Goal: Transaction & Acquisition: Purchase product/service

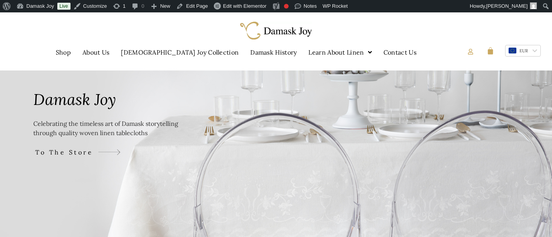
scroll to position [48, 0]
click at [75, 150] on span "To The Store" at bounding box center [68, 150] width 60 height 9
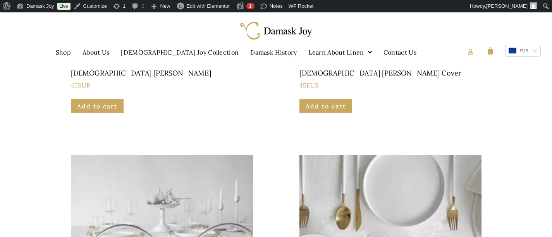
scroll to position [210, 0]
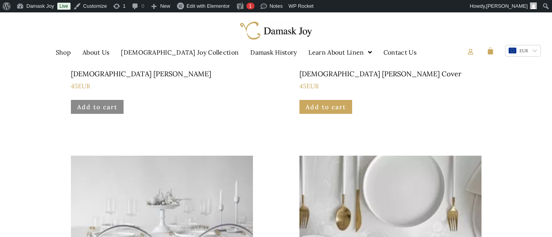
click at [83, 104] on link "Add to cart" at bounding box center [97, 107] width 53 height 14
click at [495, 50] on span "1" at bounding box center [496, 49] width 6 height 6
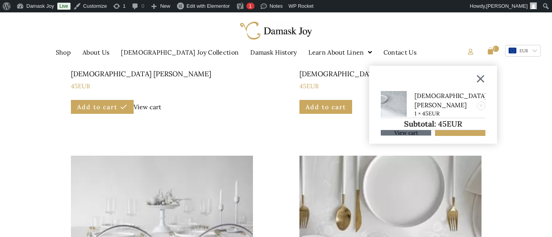
click at [410, 132] on span "View cart" at bounding box center [406, 132] width 24 height 5
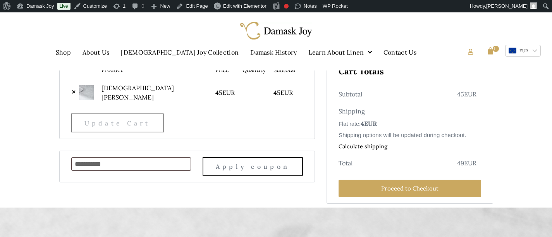
scroll to position [25, 0]
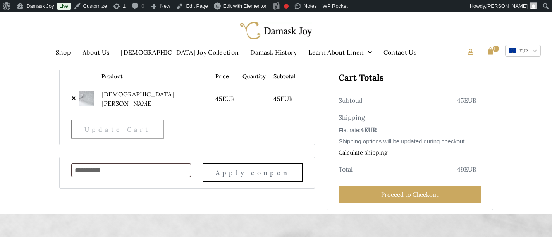
click at [536, 51] on div at bounding box center [535, 50] width 3 height 3
click at [527, 61] on li "ILS" at bounding box center [522, 63] width 35 height 12
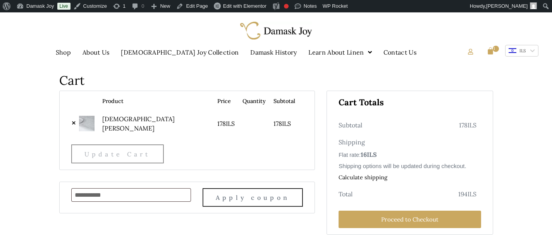
click at [526, 74] on section "Cart Remove item Thumbnail image Product Price Quantity Subtotal × Jewish joy N…" at bounding box center [276, 154] width 552 height 168
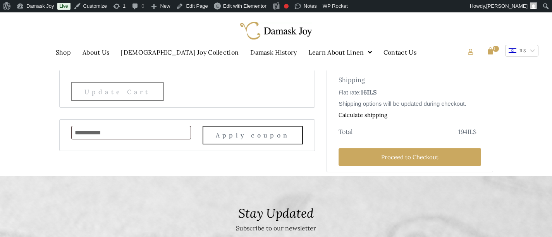
scroll to position [72, 0]
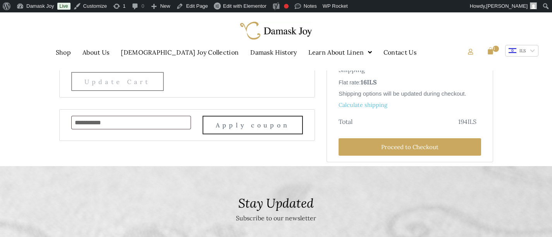
click at [359, 105] on link "Calculate shipping" at bounding box center [362, 105] width 49 height 9
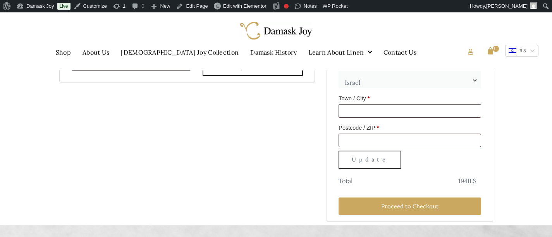
scroll to position [122, 0]
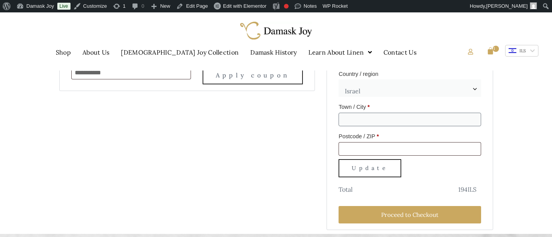
click at [361, 120] on input "Town / City *" at bounding box center [409, 120] width 142 height 14
type input "**********"
type input "*******"
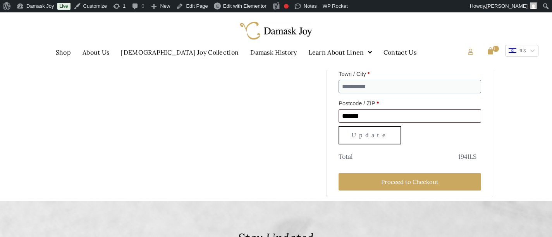
scroll to position [173, 0]
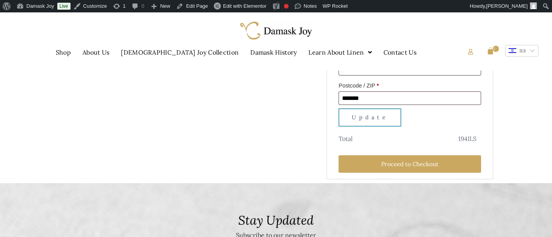
click at [358, 120] on button "Update" at bounding box center [369, 117] width 63 height 18
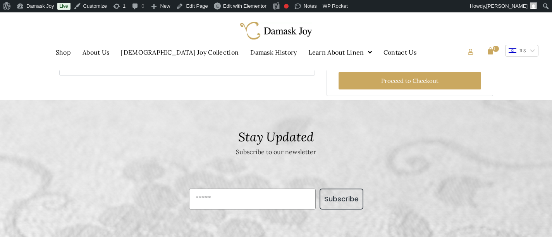
scroll to position [208, 0]
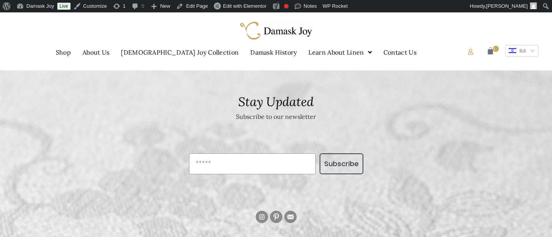
click at [496, 49] on span "1" at bounding box center [496, 49] width 6 height 6
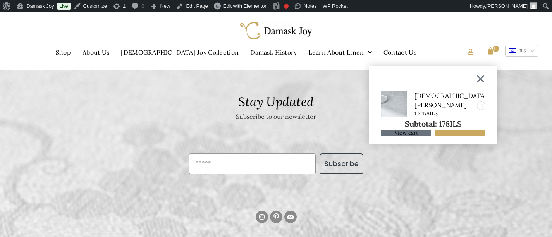
click at [400, 133] on span "View cart" at bounding box center [406, 132] width 24 height 5
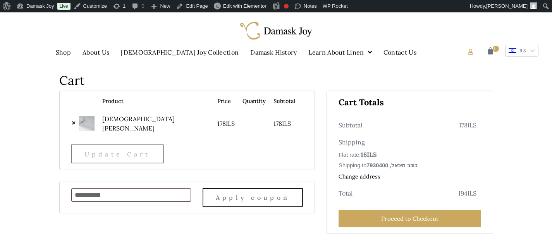
click at [494, 46] on span "1" at bounding box center [496, 49] width 6 height 6
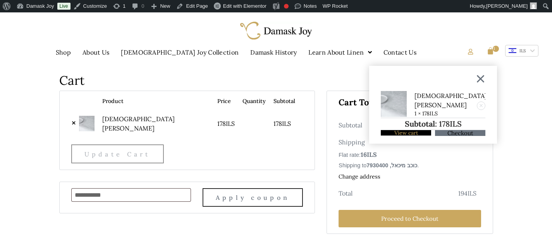
click at [456, 132] on span "Checkout" at bounding box center [460, 133] width 26 height 6
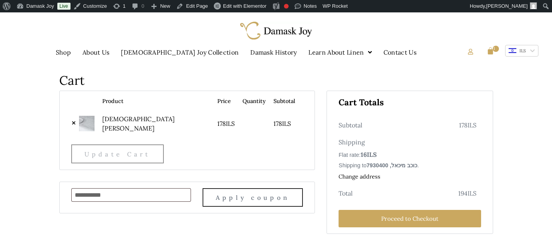
scroll to position [25, 0]
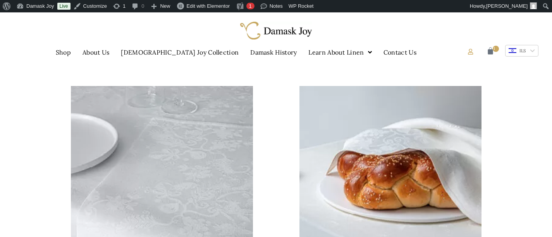
click at [493, 49] on span "1" at bounding box center [496, 49] width 6 height 6
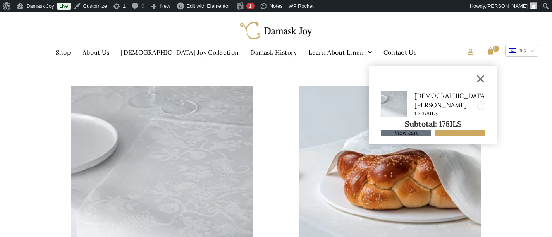
click at [398, 132] on span "View cart" at bounding box center [406, 132] width 24 height 5
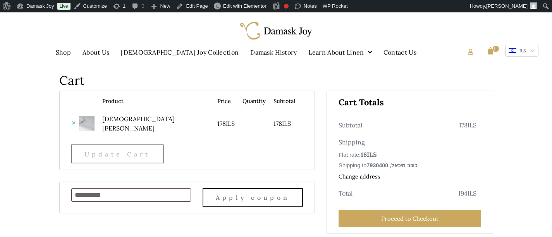
click at [74, 123] on link "×" at bounding box center [73, 122] width 5 height 9
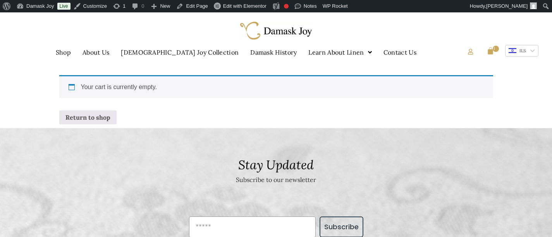
scroll to position [52, 0]
click at [81, 115] on link "Return to shop" at bounding box center [87, 117] width 57 height 14
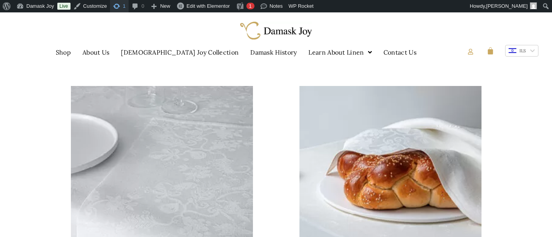
click at [125, 7] on span "1" at bounding box center [124, 6] width 3 height 12
